Goal: Transaction & Acquisition: Purchase product/service

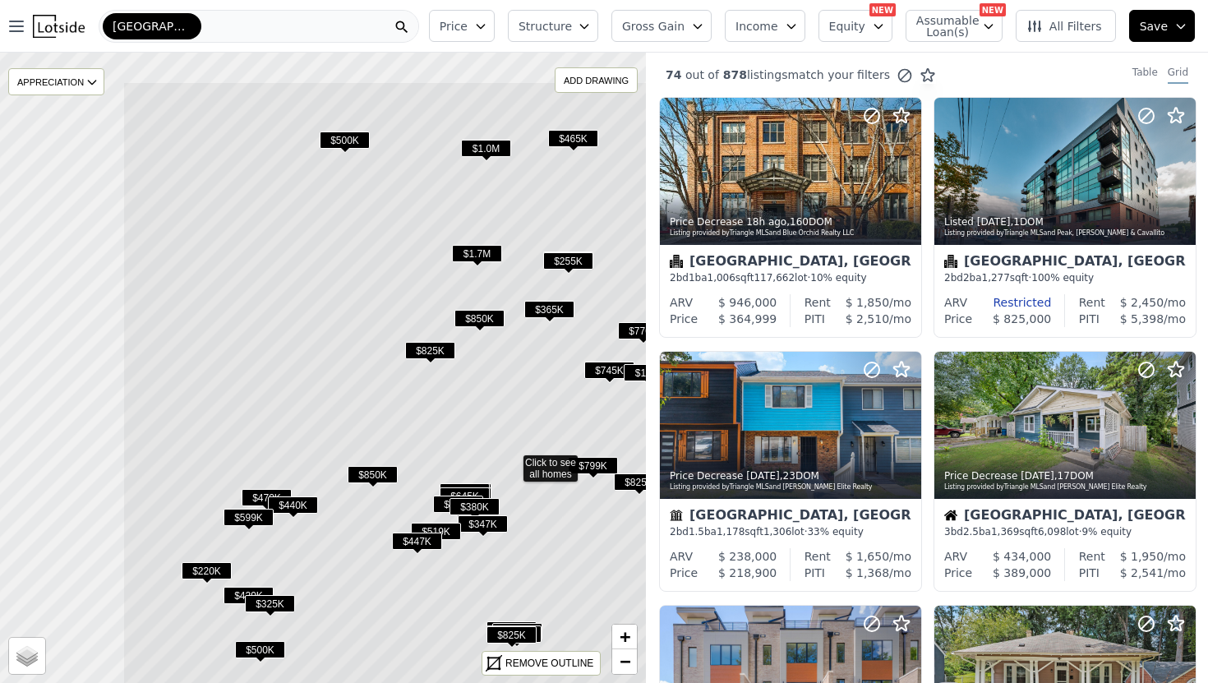
drag, startPoint x: 323, startPoint y: 257, endPoint x: 513, endPoint y: 351, distance: 211.7
click at [513, 351] on icon at bounding box center [511, 460] width 778 height 759
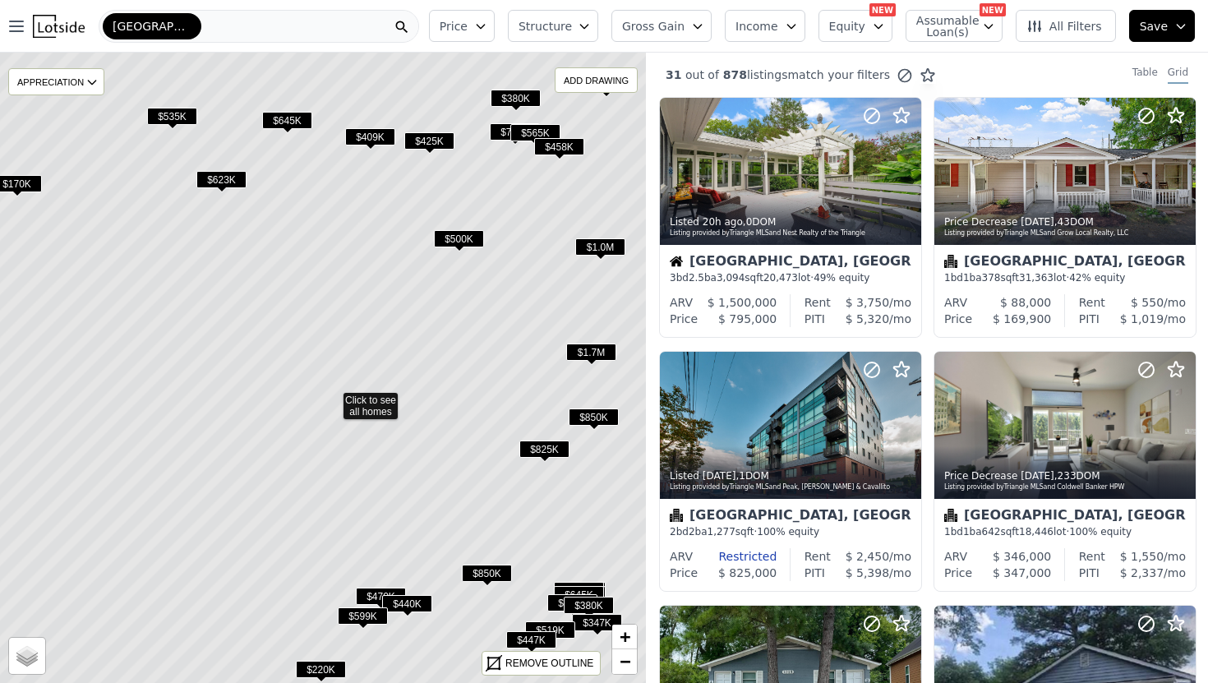
drag, startPoint x: 286, startPoint y: 195, endPoint x: 302, endPoint y: 225, distance: 34.2
click at [301, 225] on icon at bounding box center [331, 398] width 778 height 759
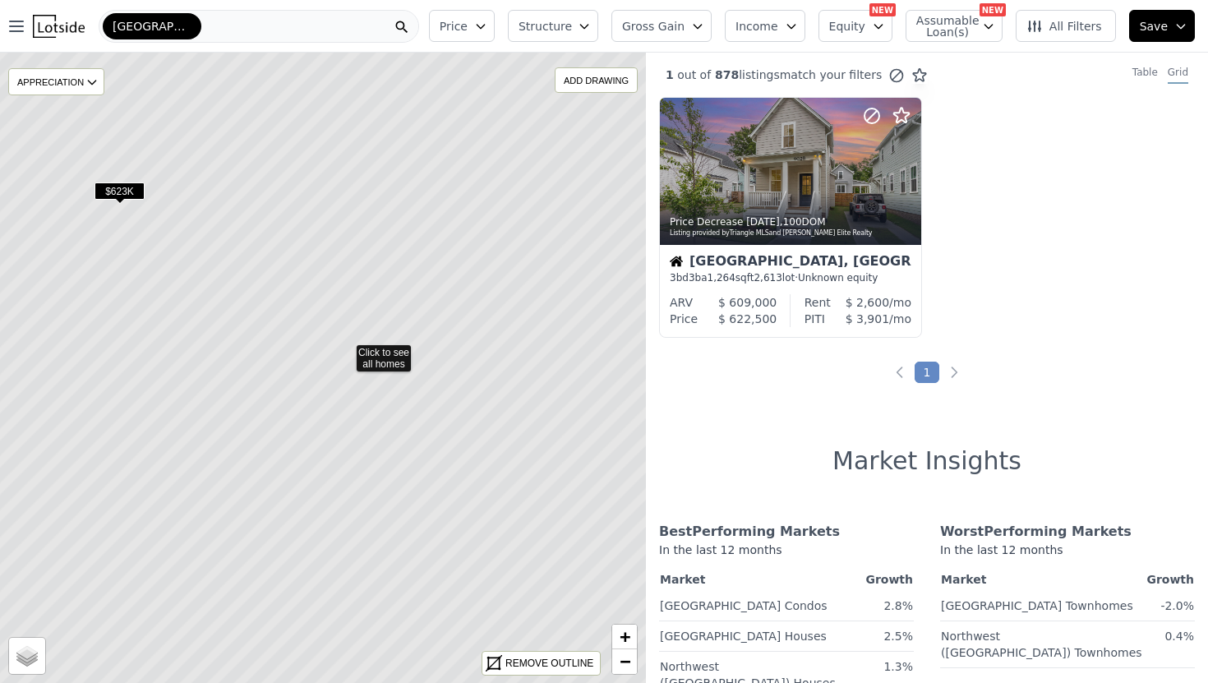
drag, startPoint x: 256, startPoint y: 477, endPoint x: 279, endPoint y: 460, distance: 27.6
click at [279, 460] on icon at bounding box center [345, 350] width 778 height 759
click at [340, 468] on icon at bounding box center [322, 367] width 778 height 759
click at [257, 456] on icon at bounding box center [322, 367] width 778 height 759
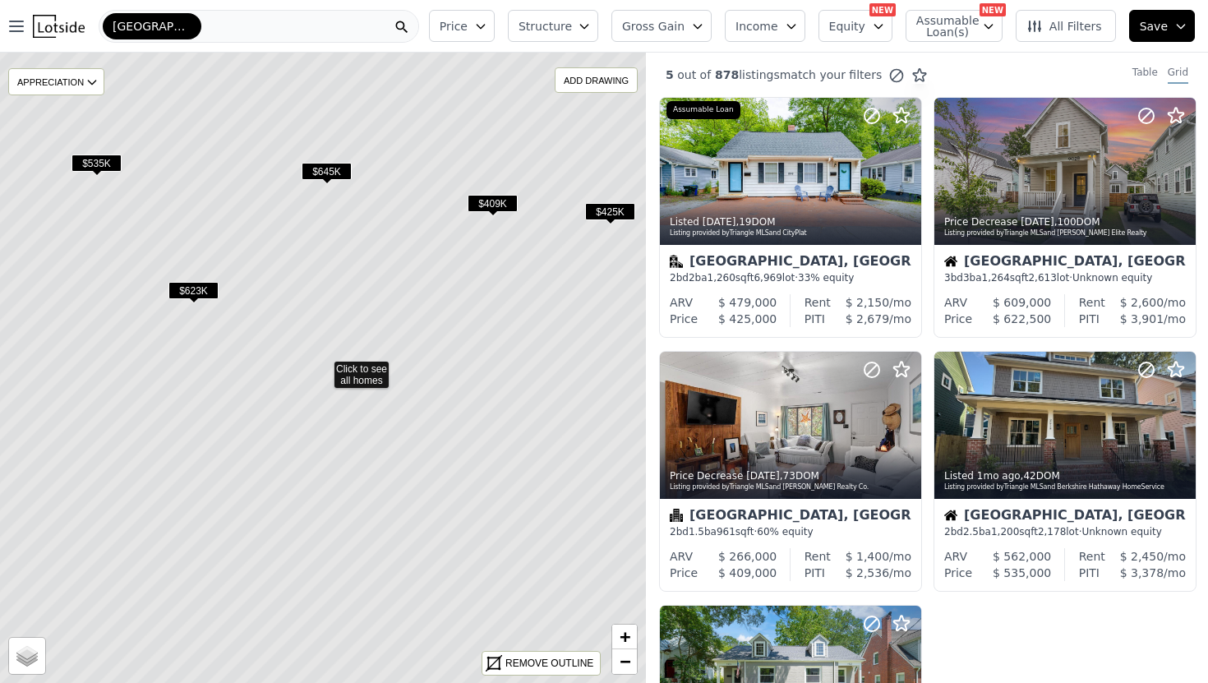
click at [355, 370] on icon at bounding box center [322, 367] width 778 height 759
click at [489, 204] on span "$409K" at bounding box center [493, 203] width 50 height 17
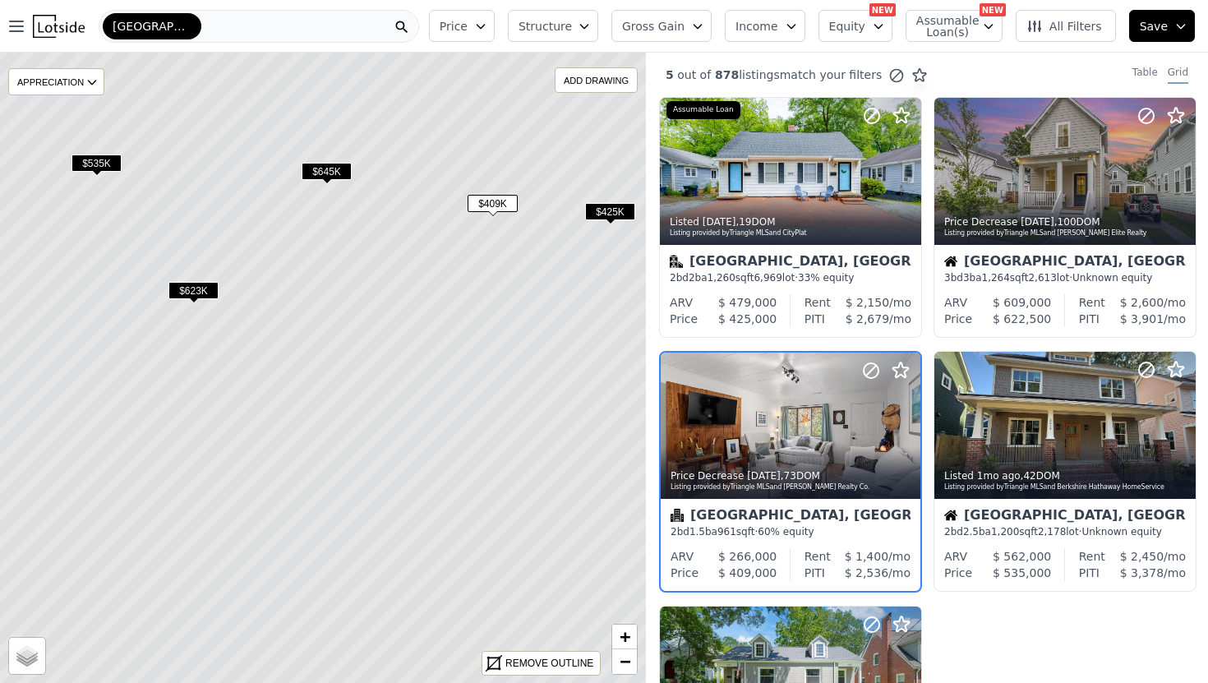
scroll to position [77, 0]
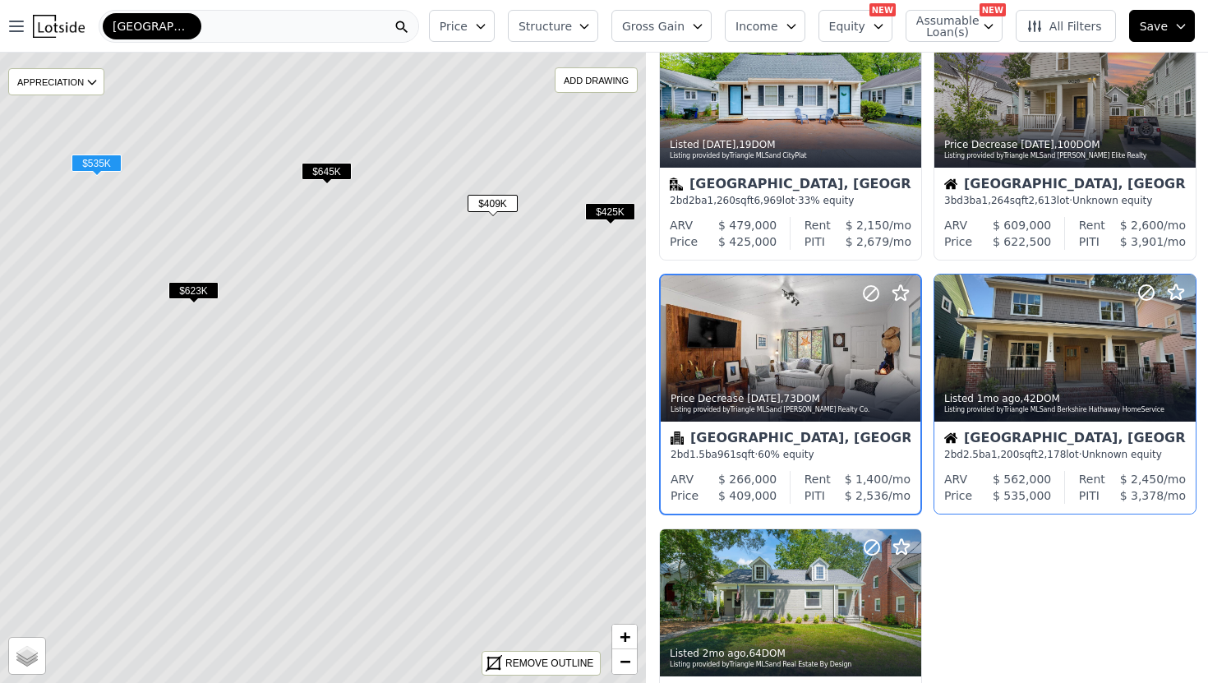
click at [993, 453] on div "2 bd 2.5 ba 1,200 sqft 2,178 lot · Unknown equity" at bounding box center [1065, 454] width 242 height 13
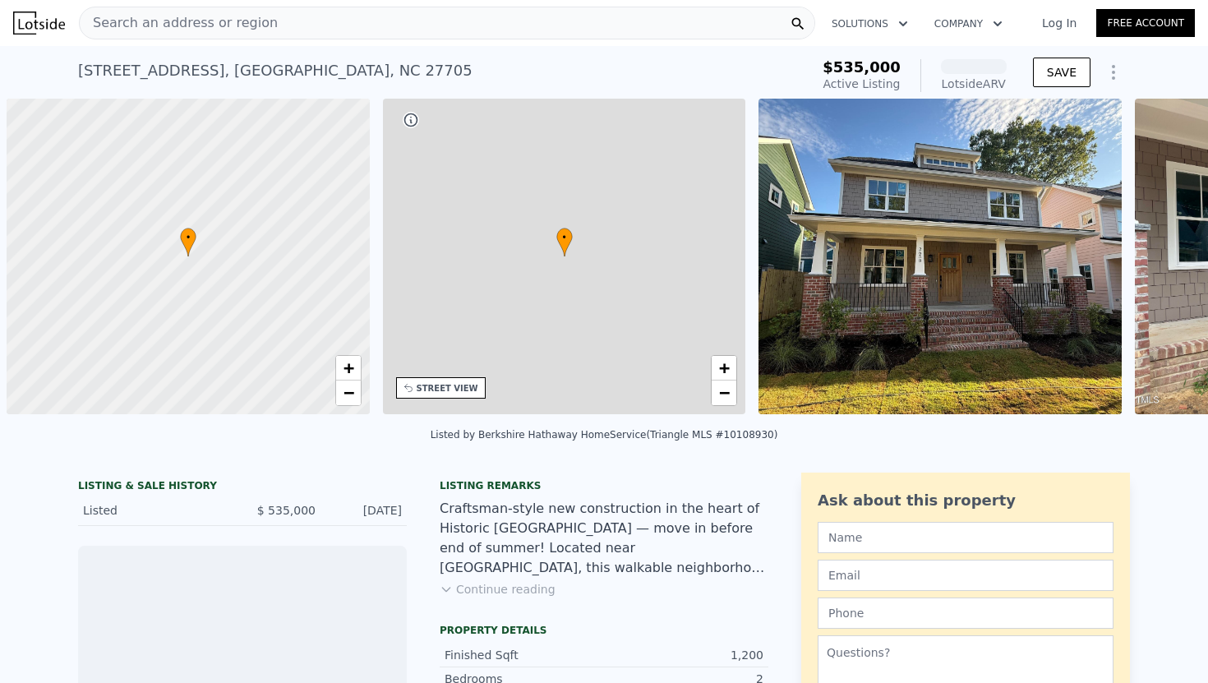
scroll to position [0, 7]
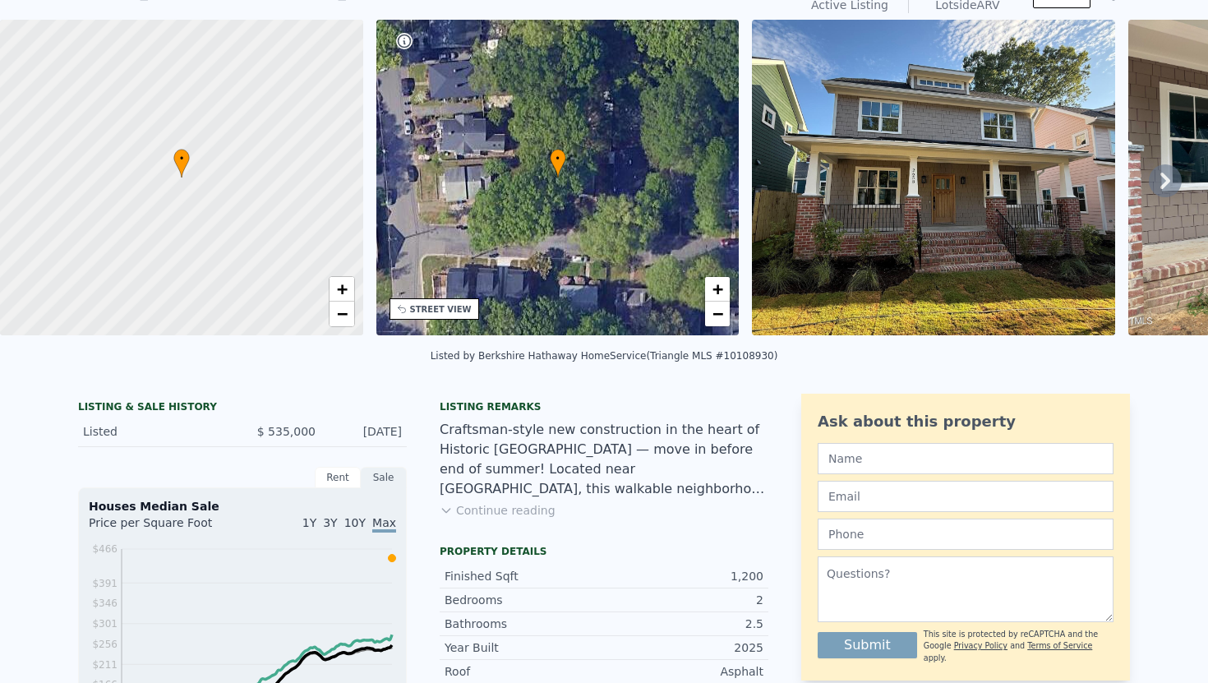
click at [1169, 177] on icon at bounding box center [1165, 180] width 33 height 33
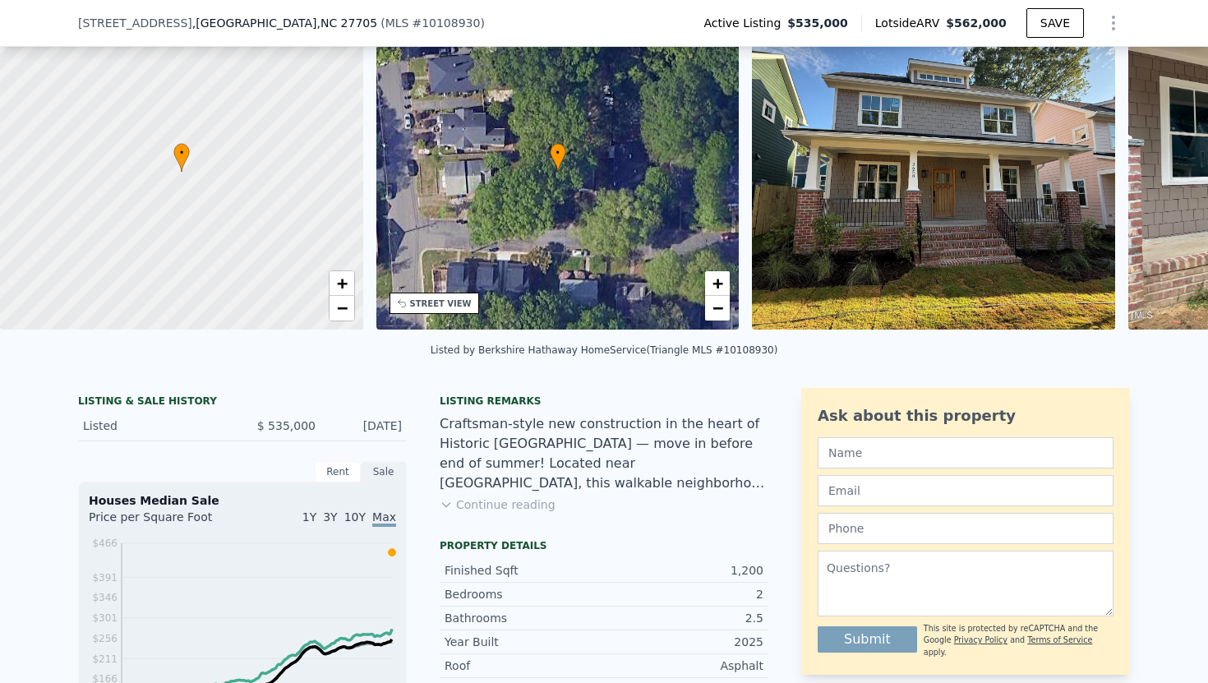
scroll to position [0, 382]
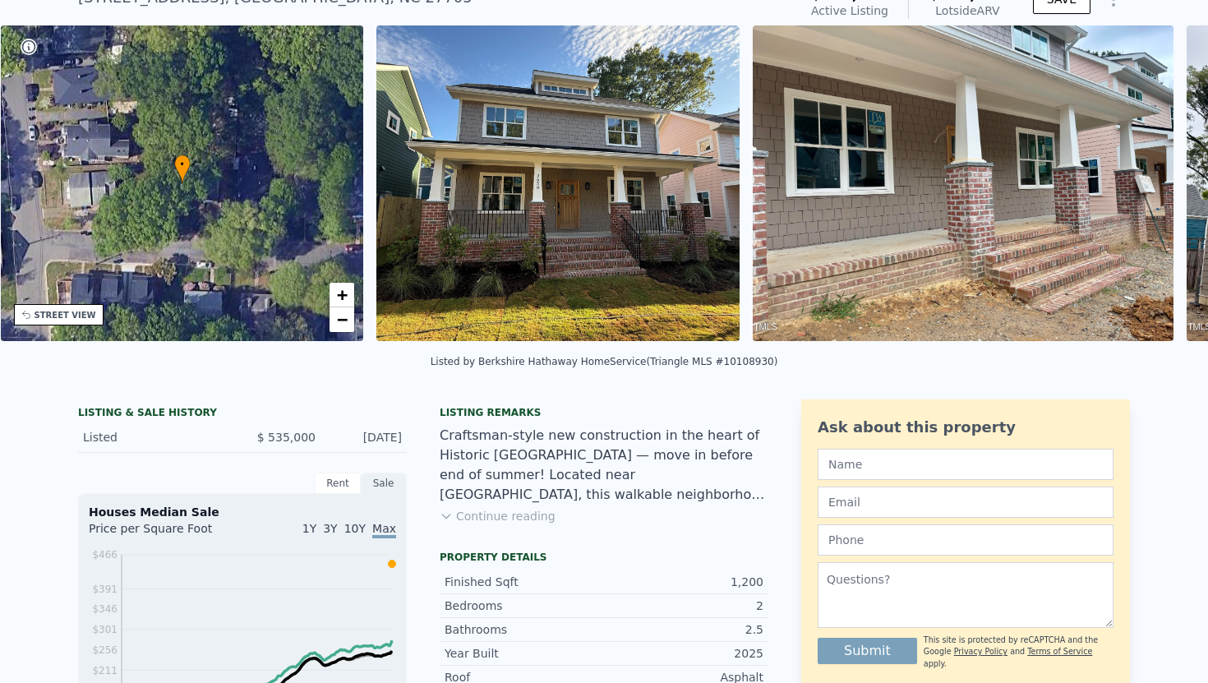
click at [1169, 177] on img at bounding box center [963, 183] width 421 height 316
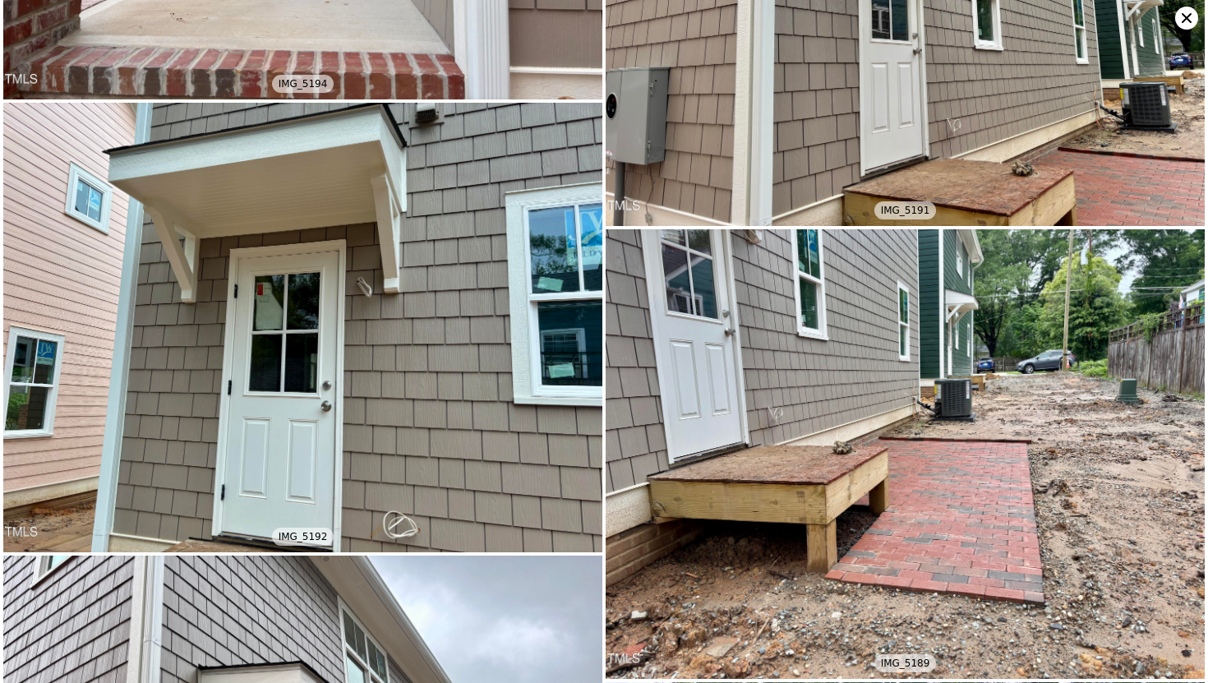
scroll to position [0, 0]
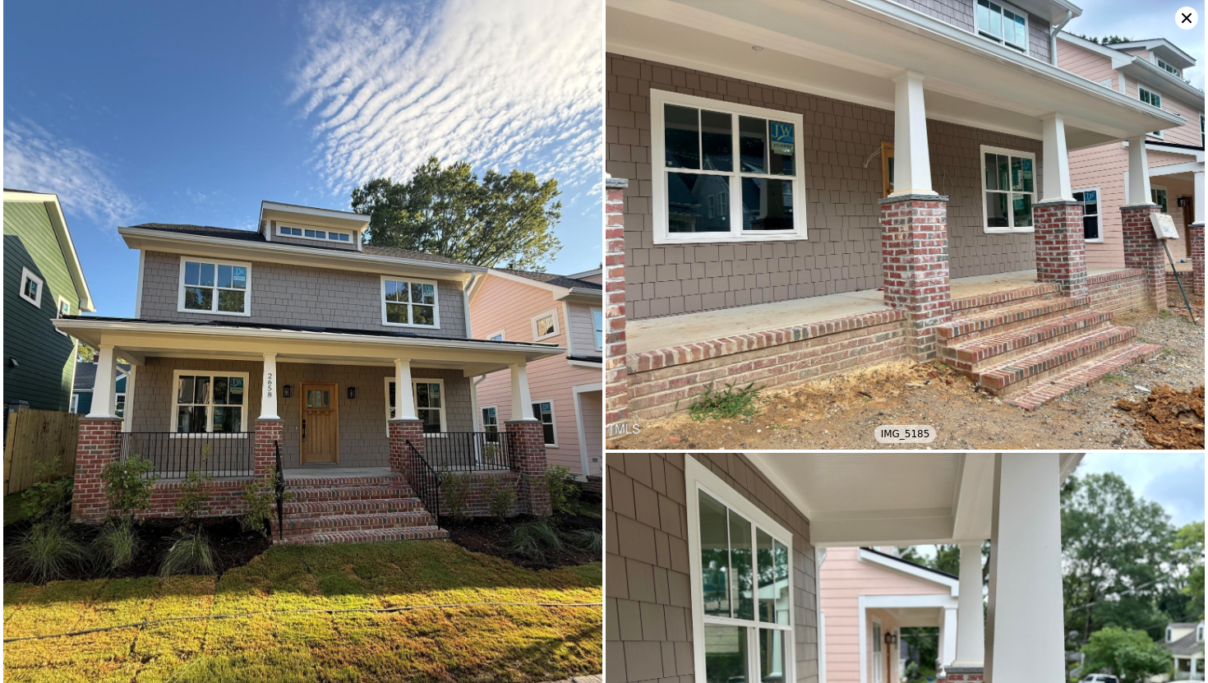
click at [1188, 24] on icon at bounding box center [1186, 18] width 23 height 23
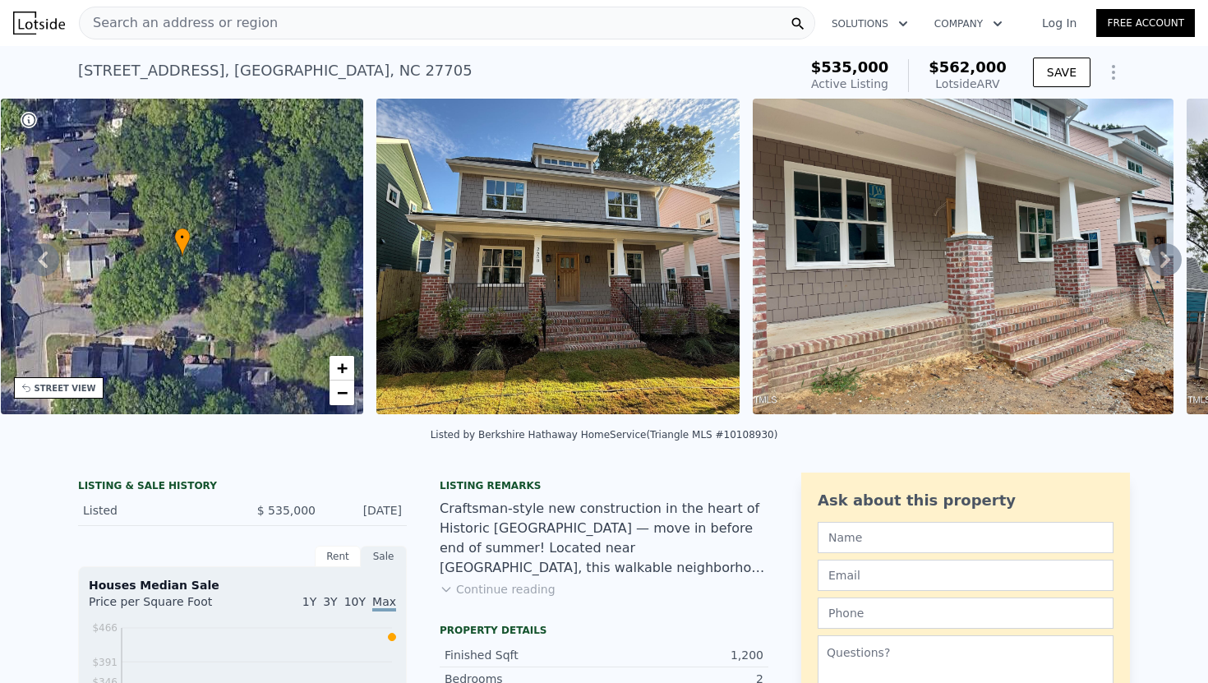
click at [537, 600] on div "Listing remarks Craftsman-style new construction in the heart of Historic Old W…" at bounding box center [604, 548] width 329 height 138
click at [512, 592] on button "Continue reading" at bounding box center [498, 589] width 116 height 16
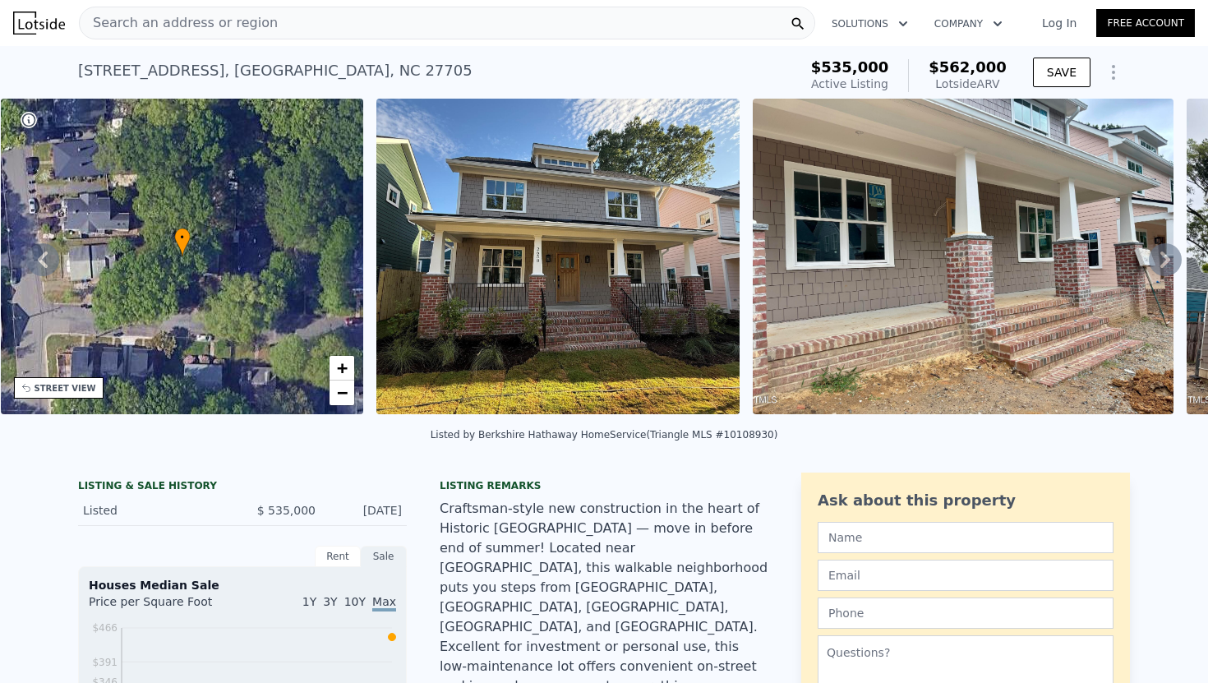
click at [347, 413] on div "• + −" at bounding box center [182, 257] width 363 height 316
click at [347, 397] on span "−" at bounding box center [342, 392] width 11 height 21
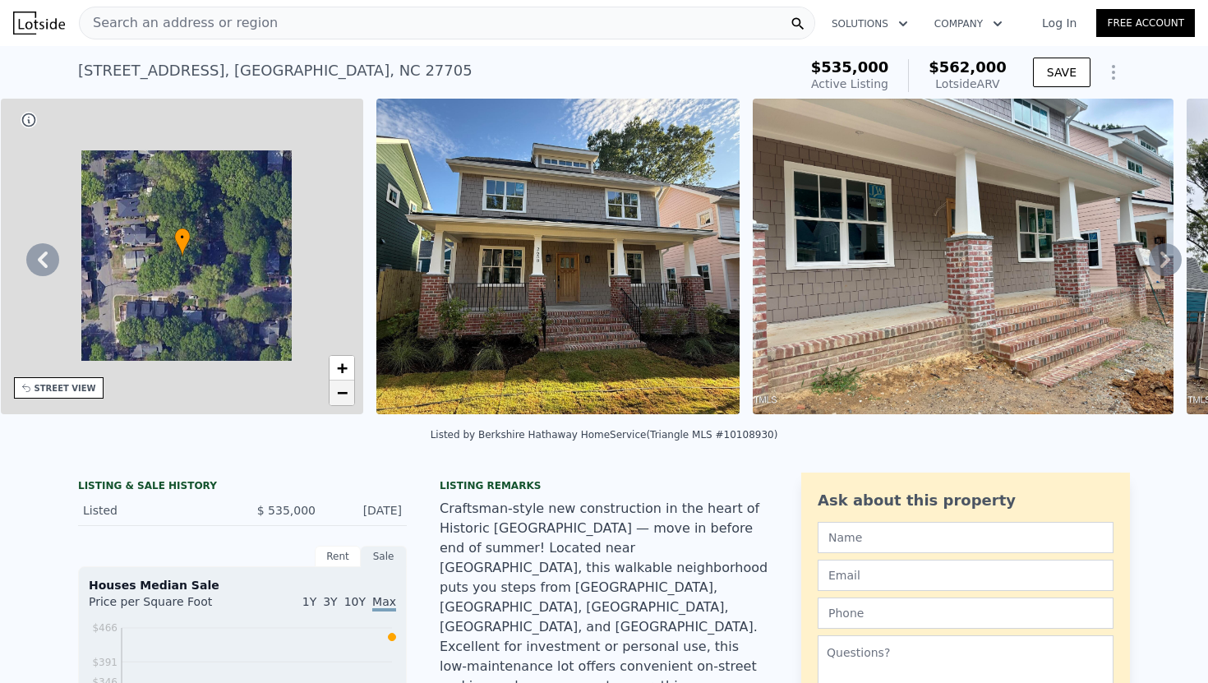
click at [347, 397] on span "−" at bounding box center [342, 392] width 11 height 21
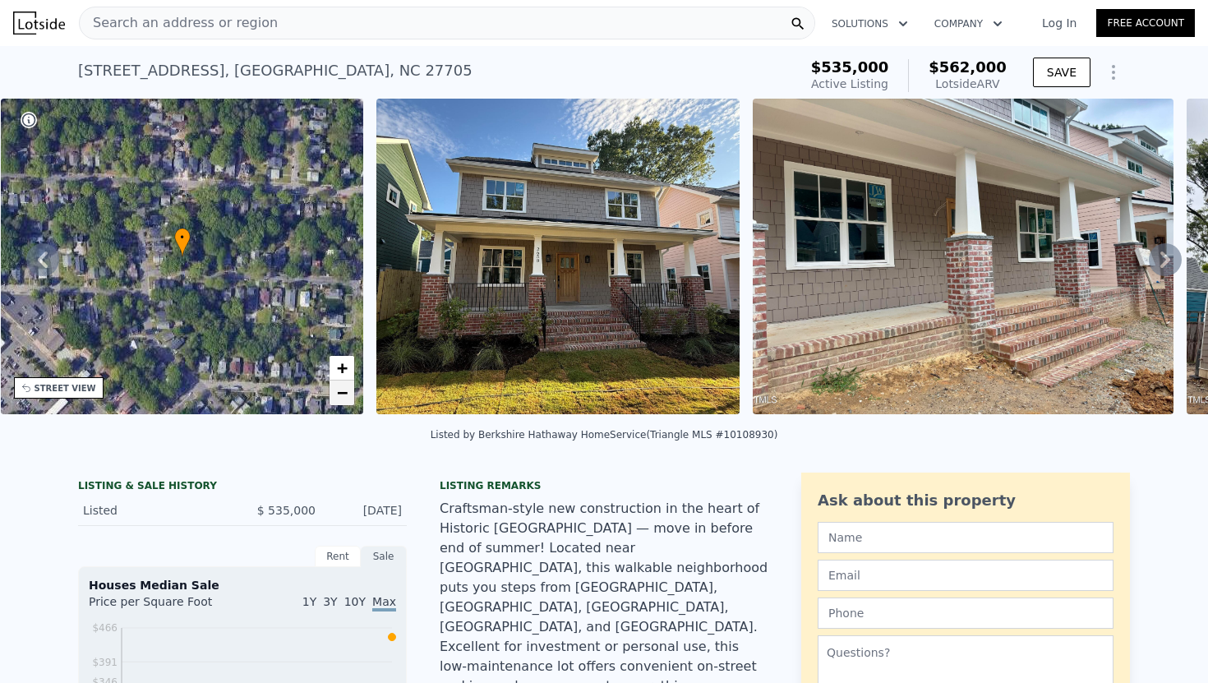
click at [347, 397] on span "−" at bounding box center [342, 392] width 11 height 21
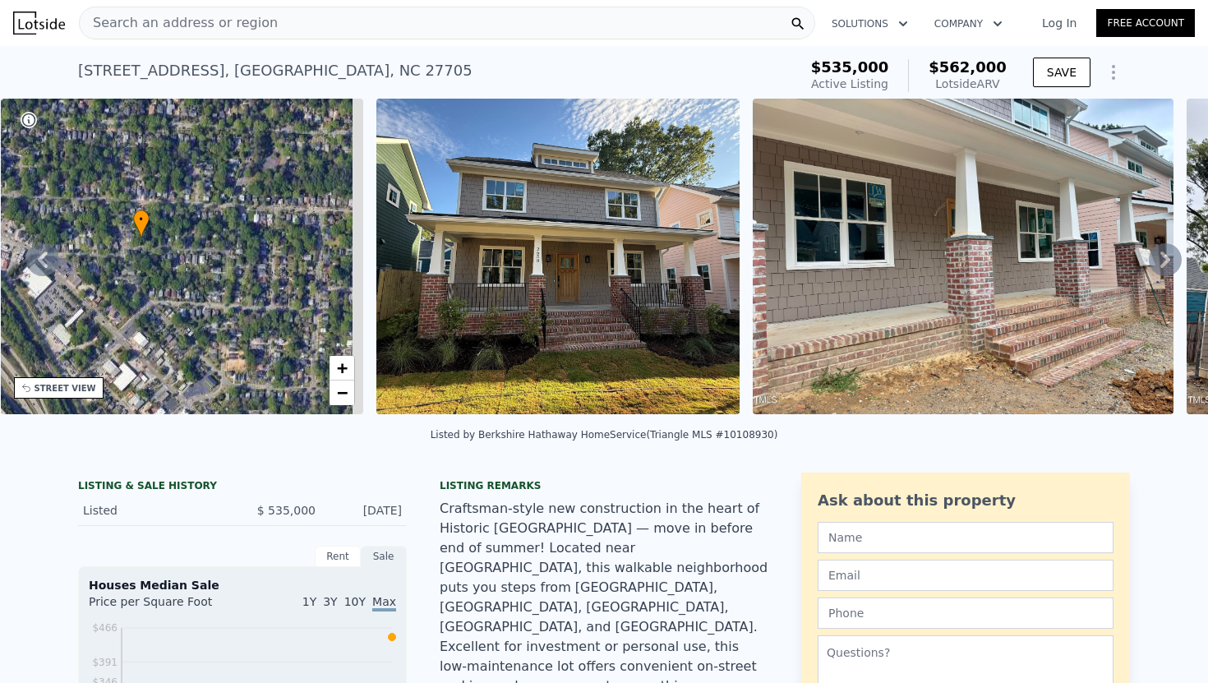
drag, startPoint x: 256, startPoint y: 351, endPoint x: 210, endPoint y: 332, distance: 49.0
click at [210, 332] on div "• + −" at bounding box center [182, 257] width 363 height 316
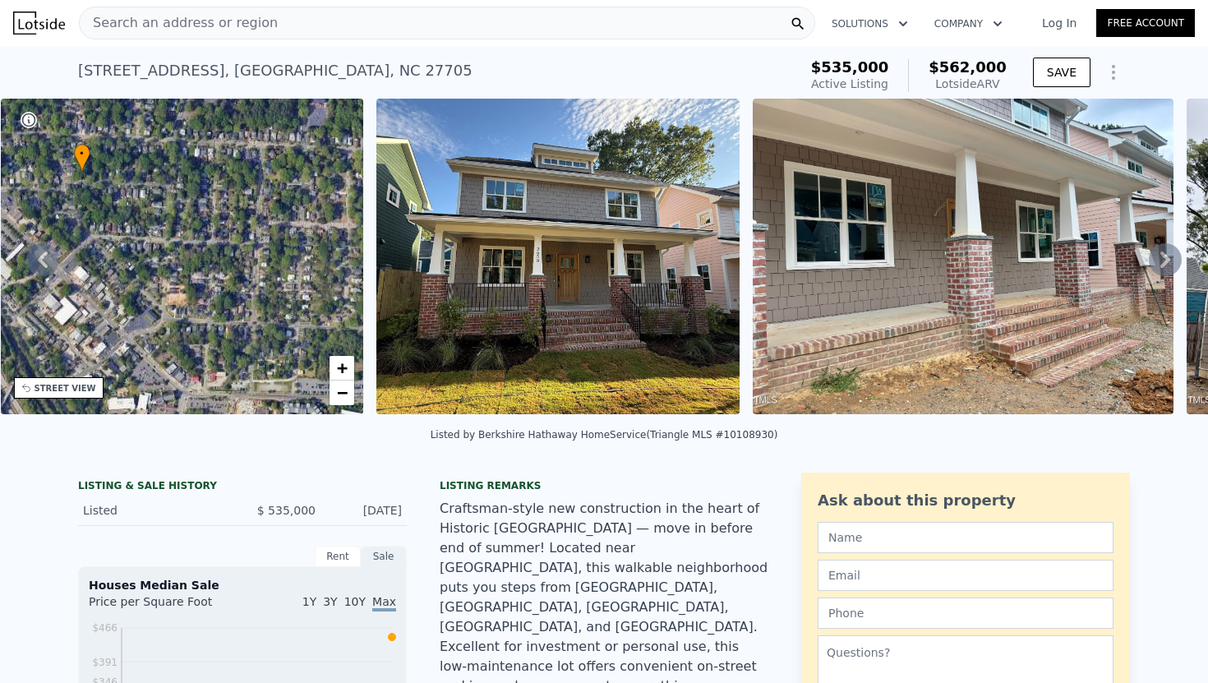
drag, startPoint x: 210, startPoint y: 332, endPoint x: 148, endPoint y: 261, distance: 94.3
click at [148, 261] on div "• + −" at bounding box center [182, 257] width 363 height 316
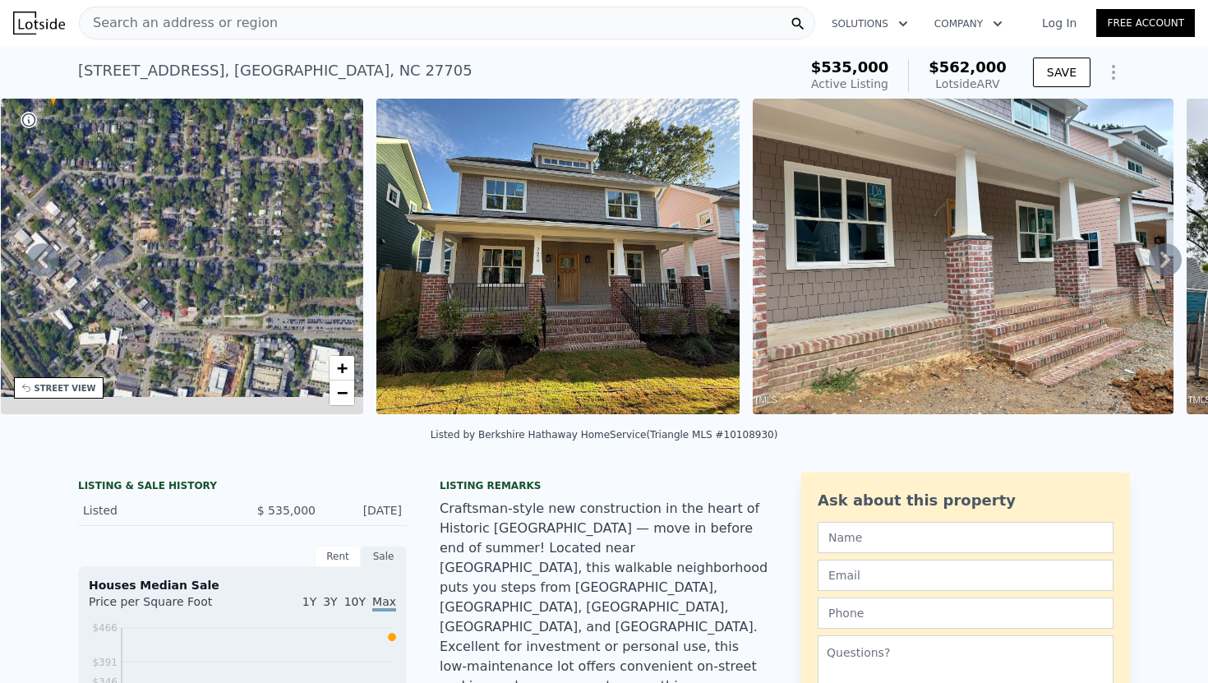
drag, startPoint x: 148, startPoint y: 265, endPoint x: 122, endPoint y: 204, distance: 65.9
click at [122, 204] on div "• + −" at bounding box center [182, 257] width 363 height 316
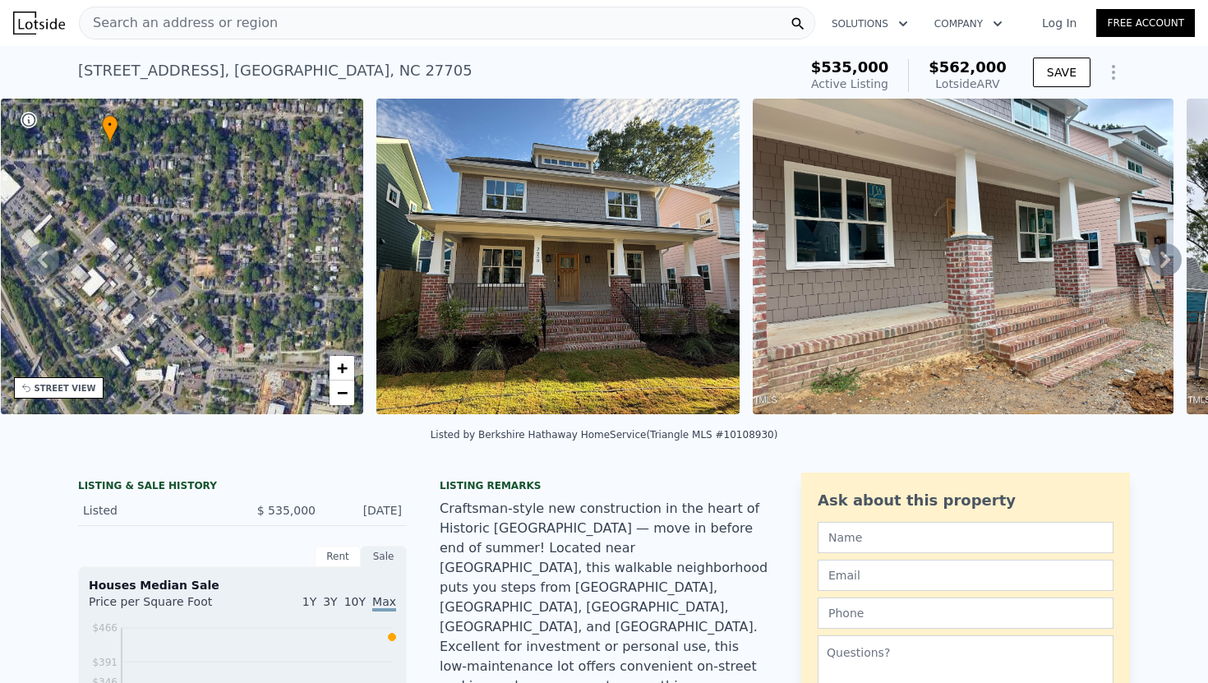
drag, startPoint x: 125, startPoint y: 204, endPoint x: 215, endPoint y: 265, distance: 109.4
click at [216, 265] on div "• + −" at bounding box center [182, 257] width 363 height 316
